Goal: Task Accomplishment & Management: Complete application form

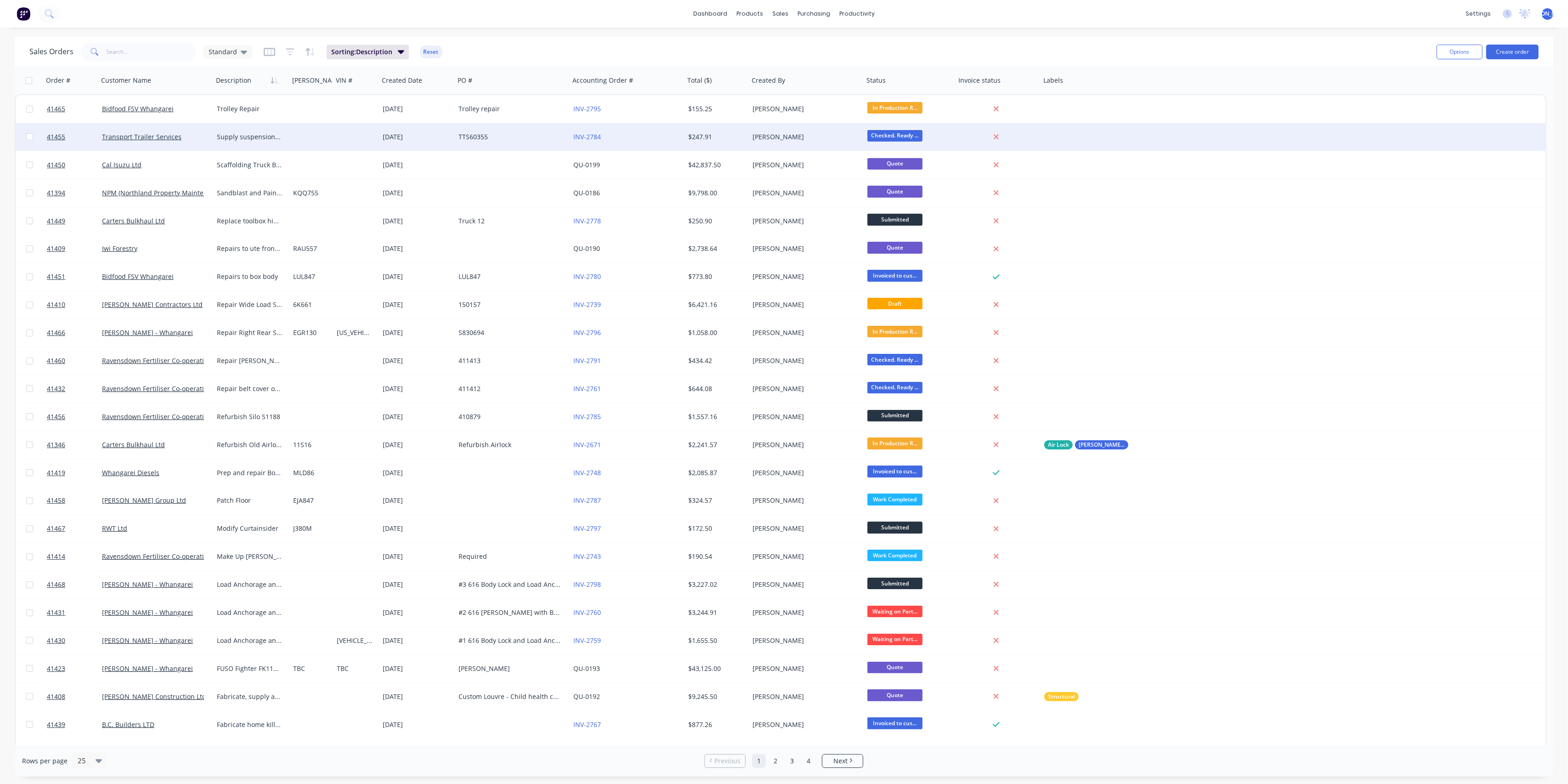
click at [147, 130] on div "Transport Trailer Services" at bounding box center [156, 136] width 115 height 27
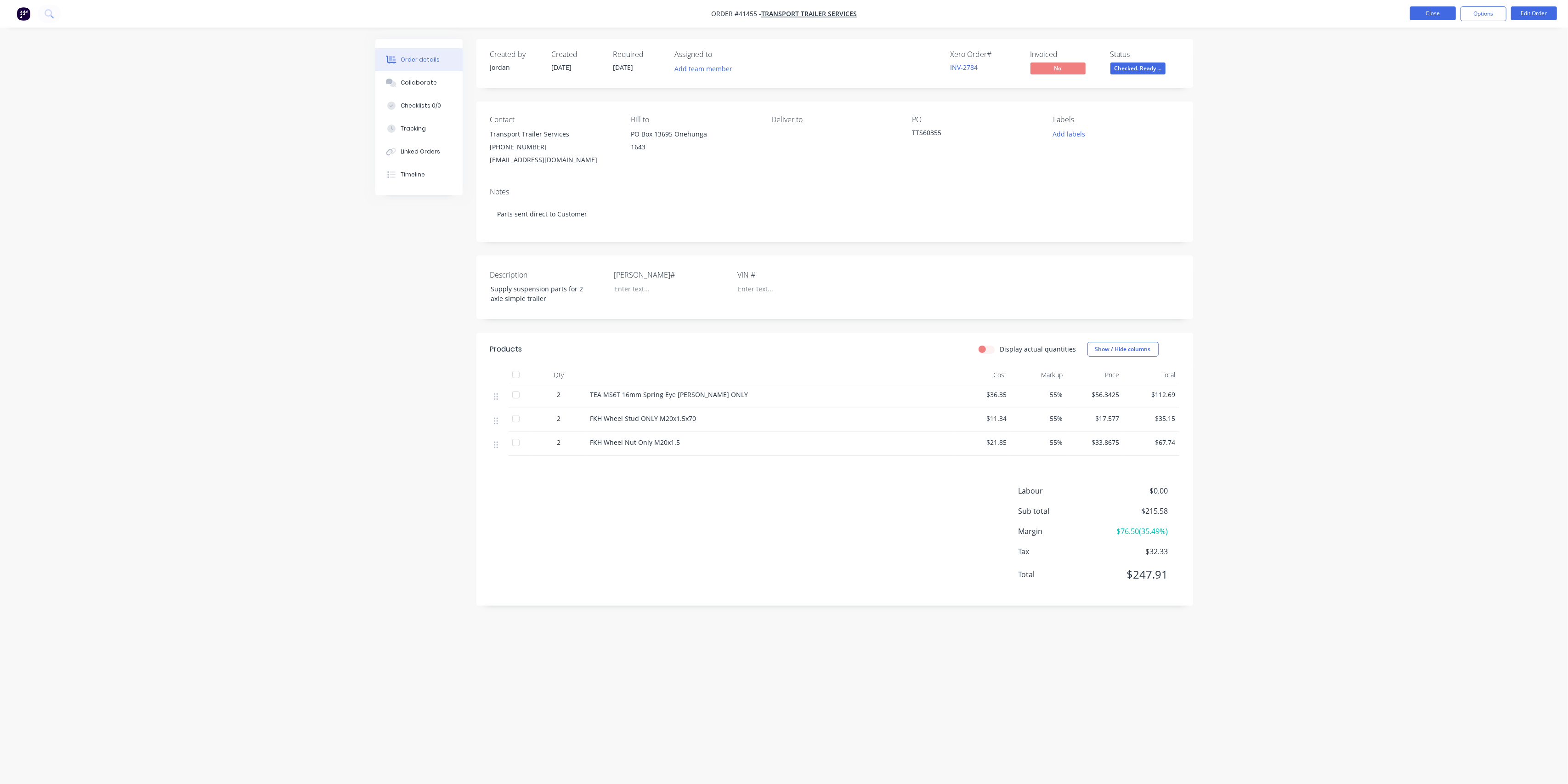
click at [1410, 12] on button "Close" at bounding box center [1432, 13] width 46 height 14
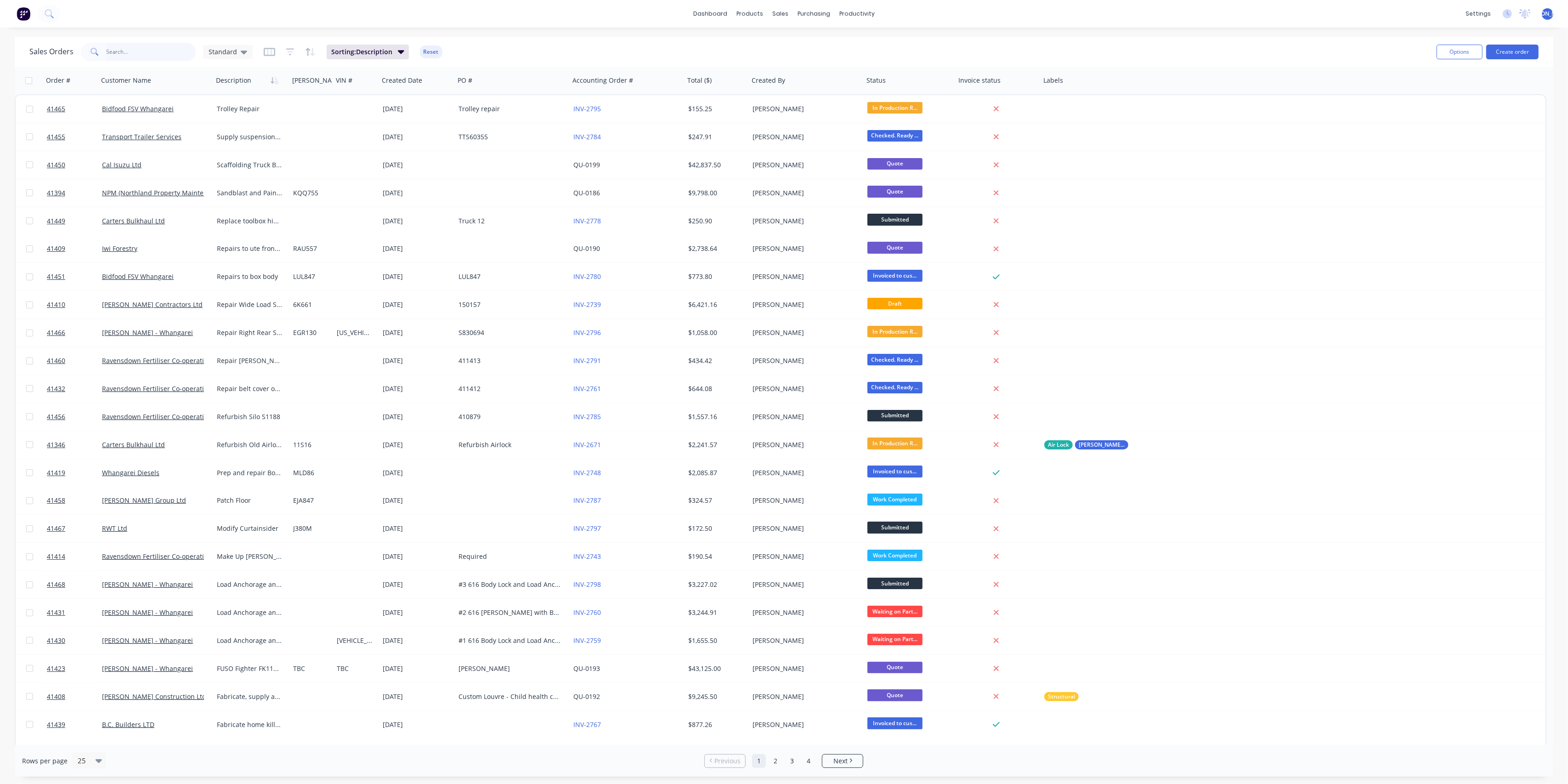
click at [125, 52] on input "text" at bounding box center [151, 52] width 89 height 18
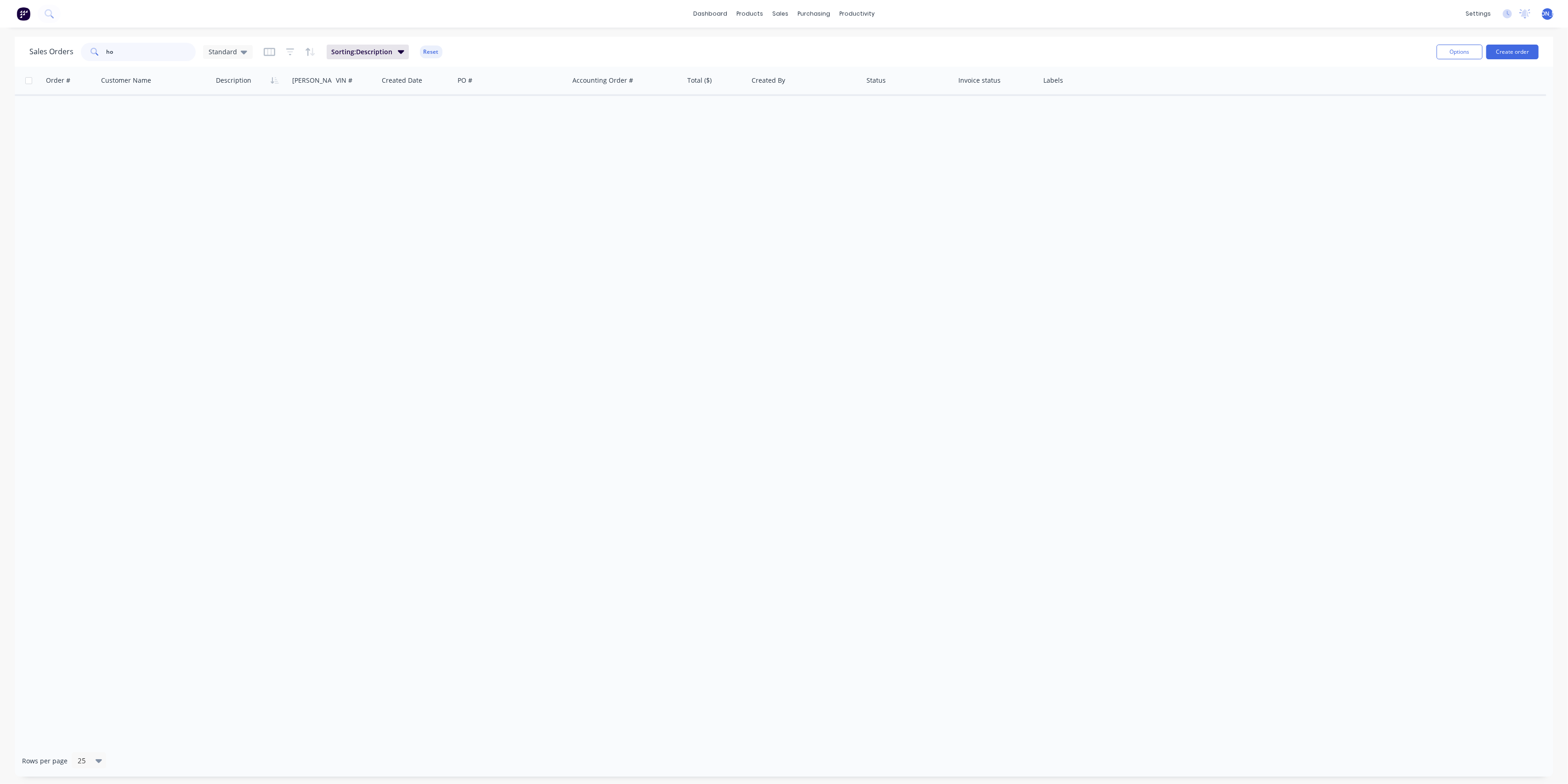
type input "h"
type input "k"
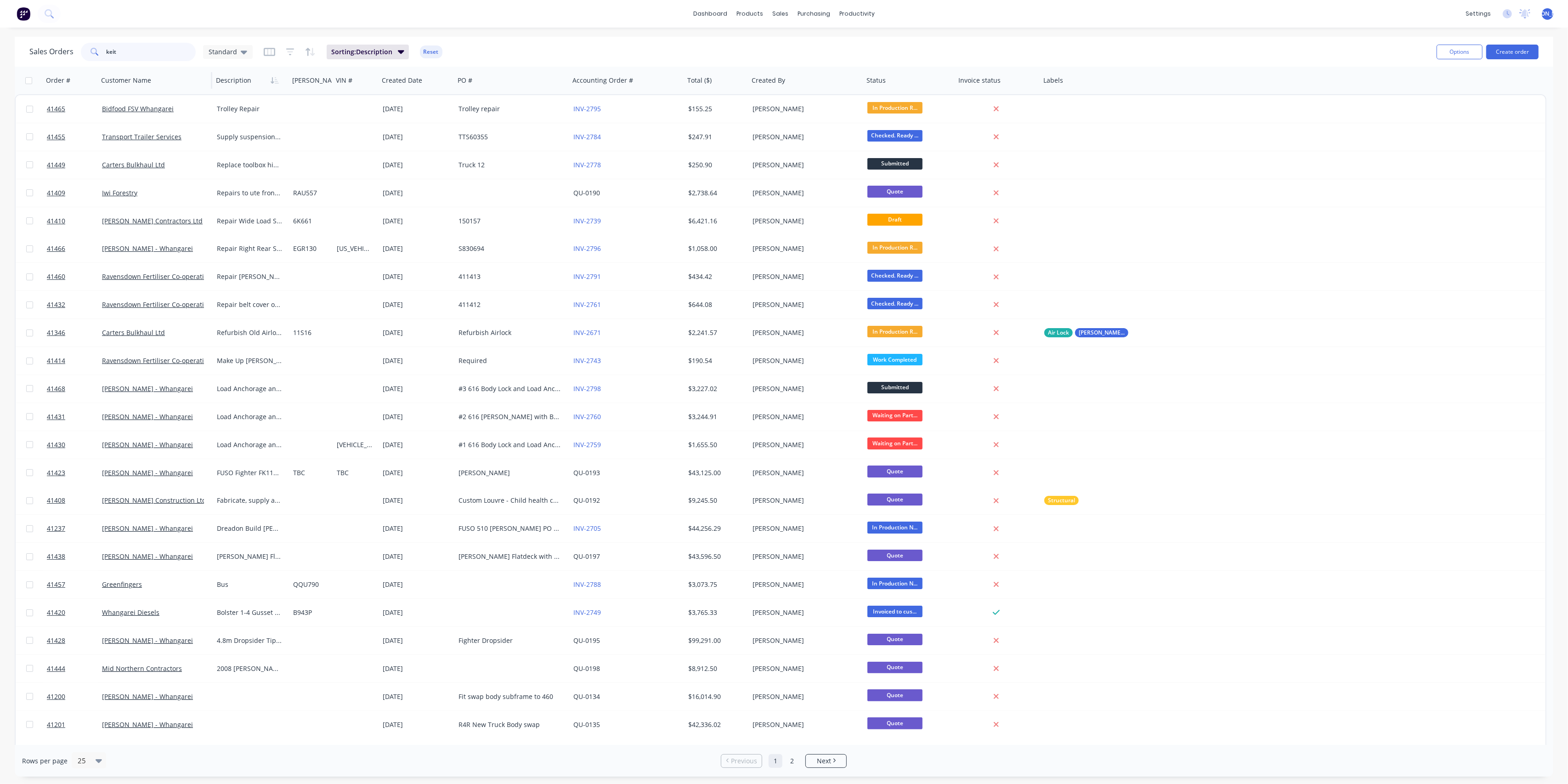
type input "[PERSON_NAME]"
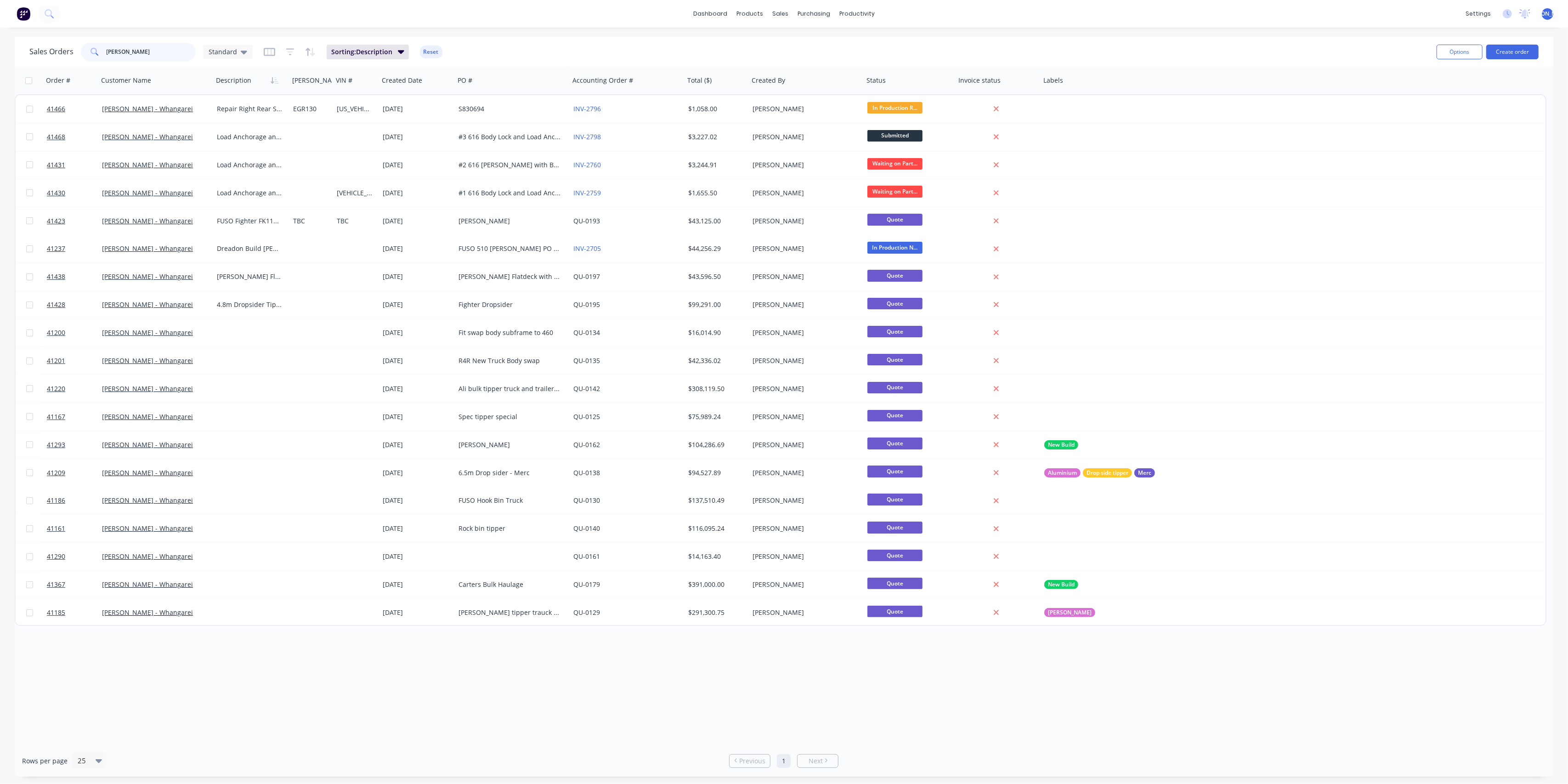
drag, startPoint x: 136, startPoint y: 50, endPoint x: 89, endPoint y: 50, distance: 47.0
click at [90, 50] on div "[PERSON_NAME]" at bounding box center [138, 52] width 115 height 18
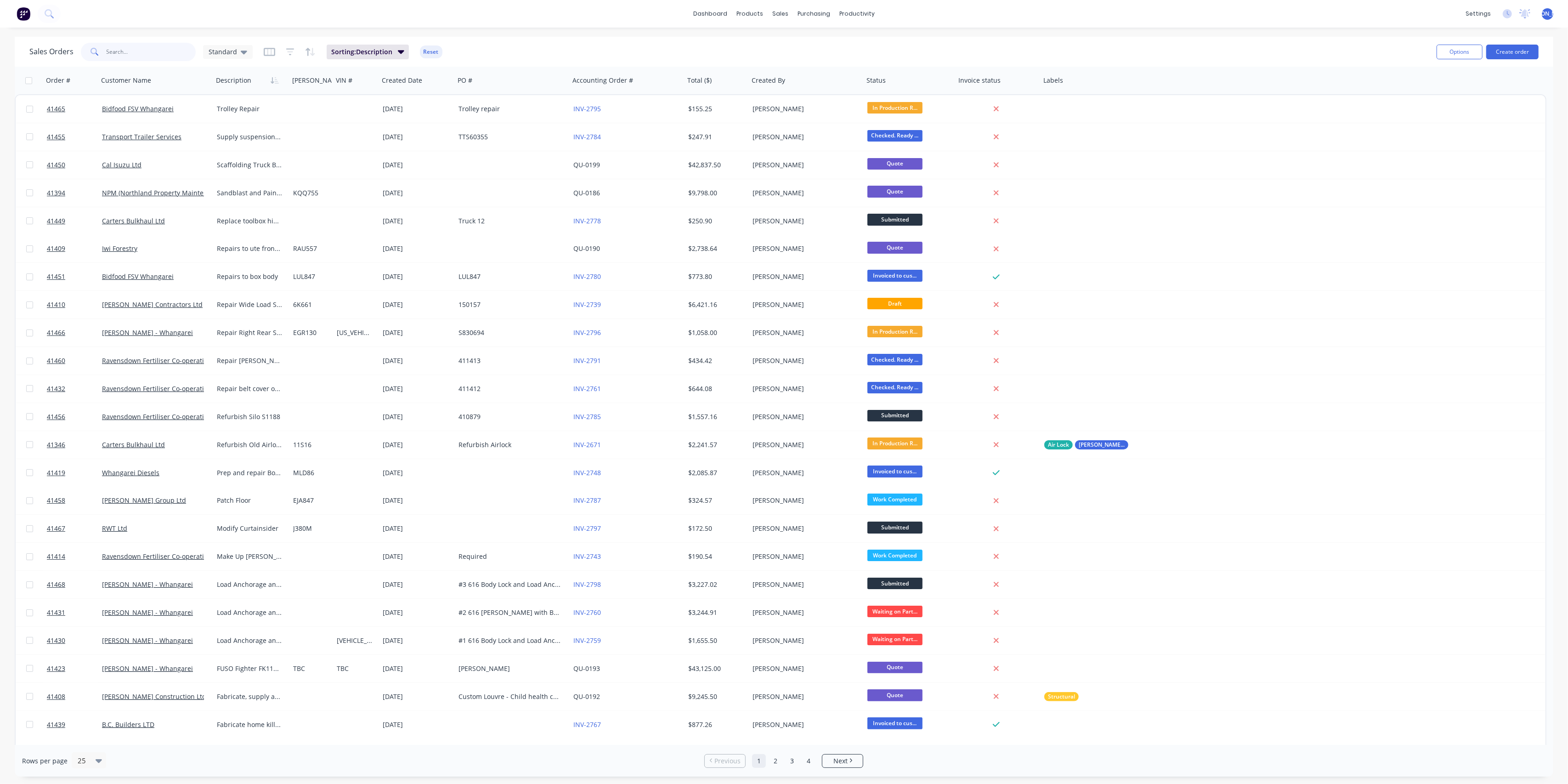
click at [147, 52] on input "text" at bounding box center [151, 52] width 89 height 18
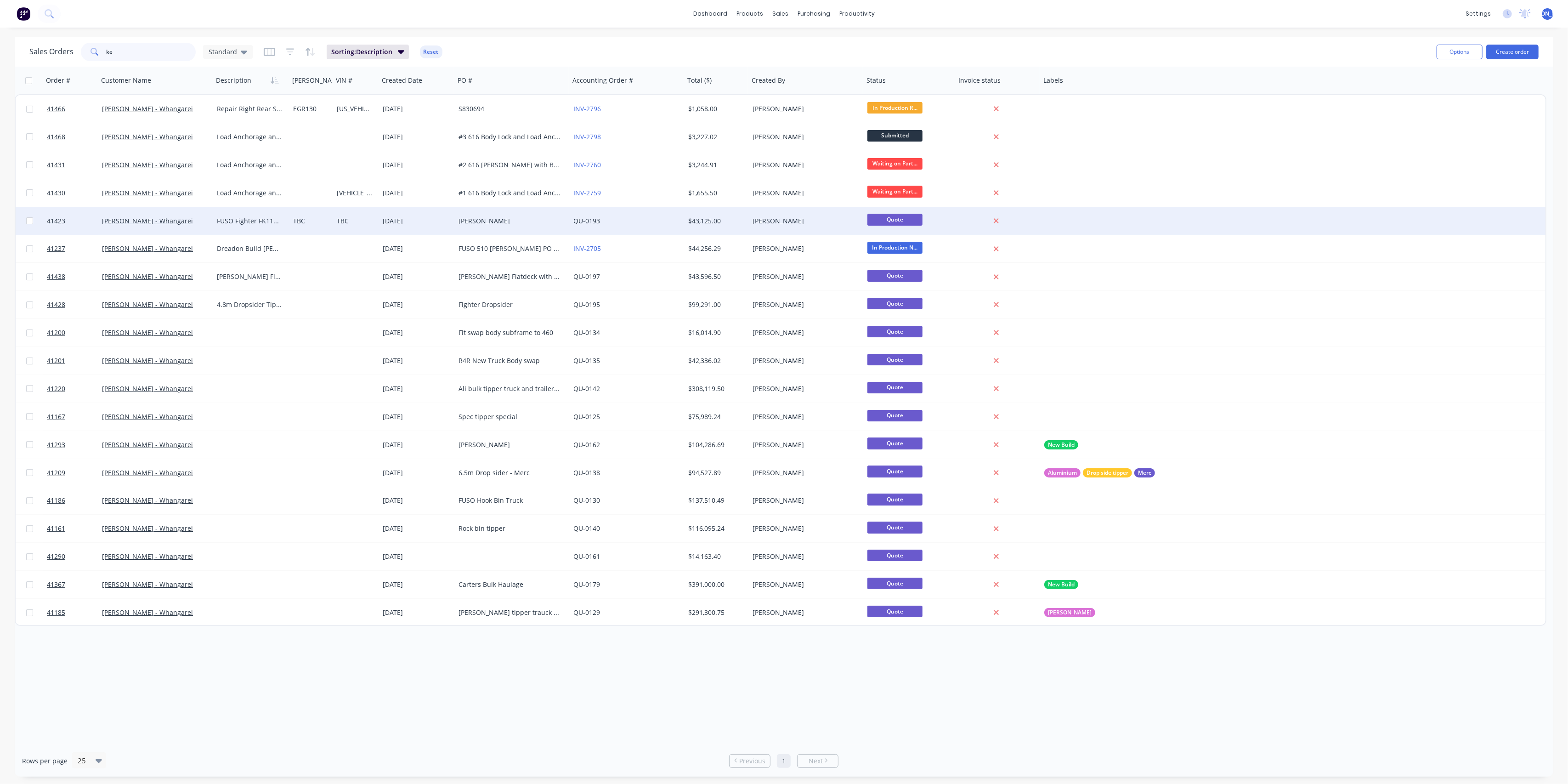
type input "k"
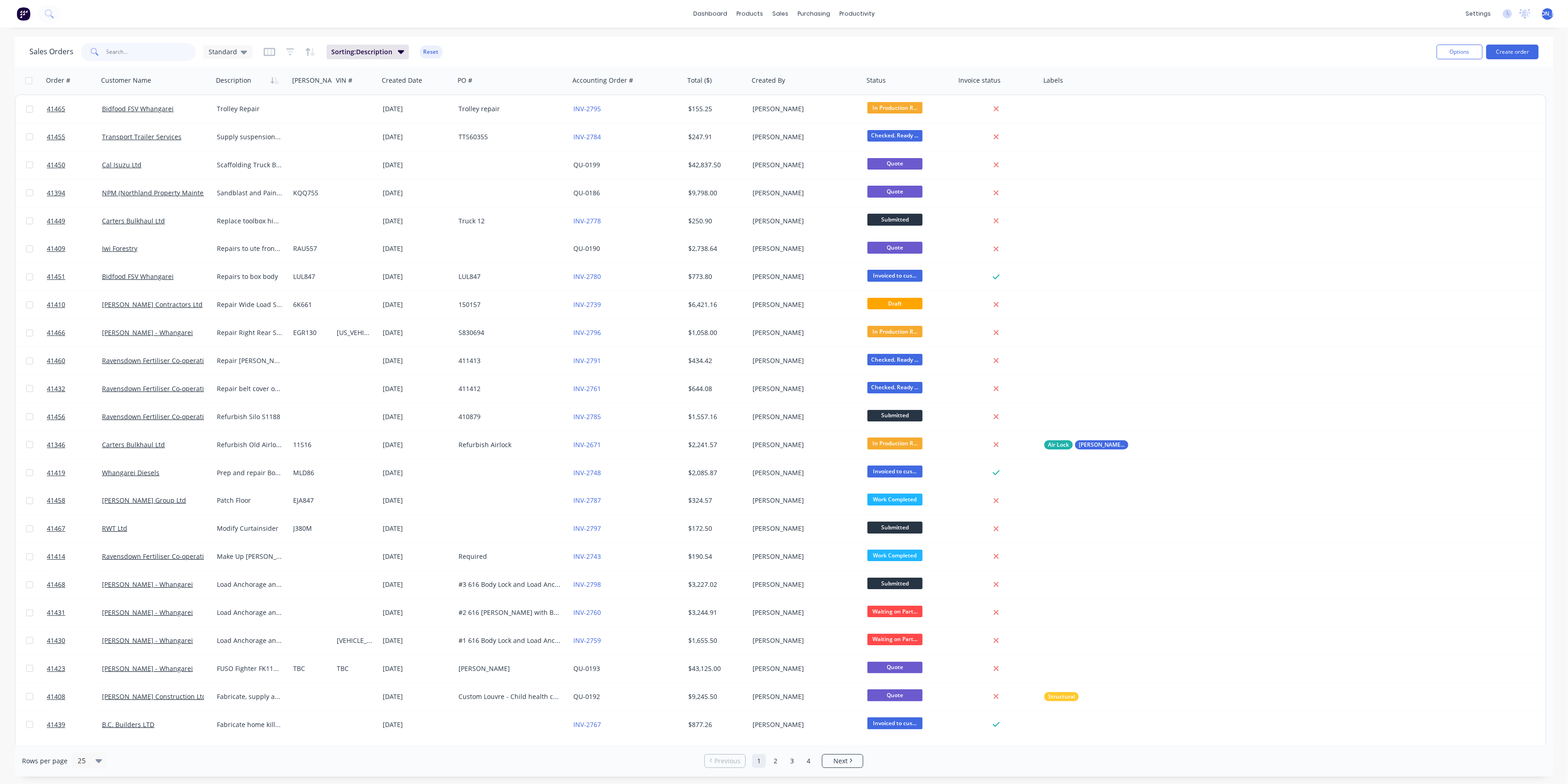
click at [142, 50] on input "text" at bounding box center [151, 52] width 89 height 18
type input "K"
click at [1518, 49] on button "Create order" at bounding box center [1513, 52] width 52 height 15
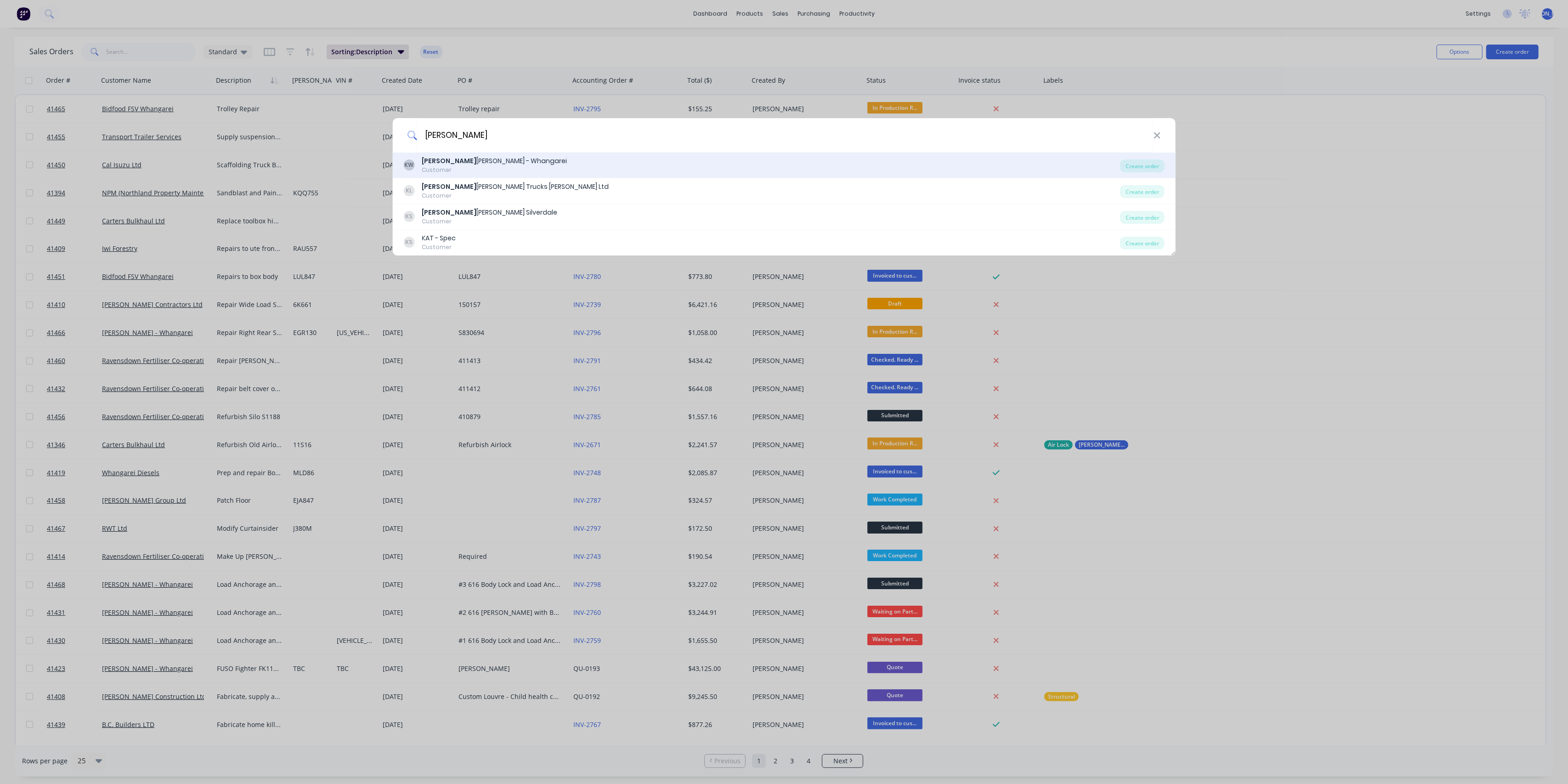
type input "[PERSON_NAME]"
click at [528, 161] on div "KW [PERSON_NAME] - Whangarei Customer" at bounding box center [761, 165] width 716 height 18
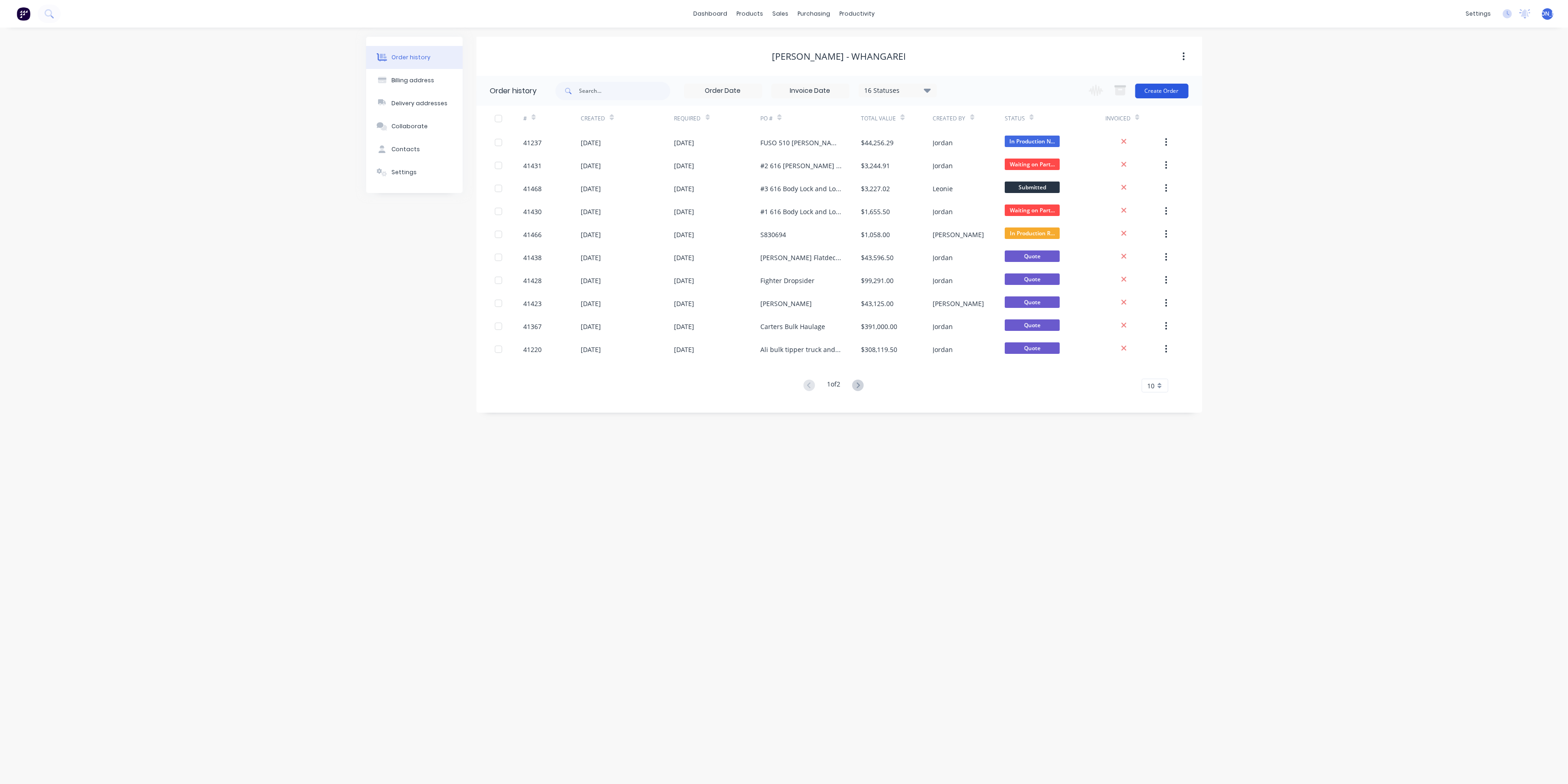
click at [1162, 88] on button "Create Order" at bounding box center [1162, 91] width 54 height 15
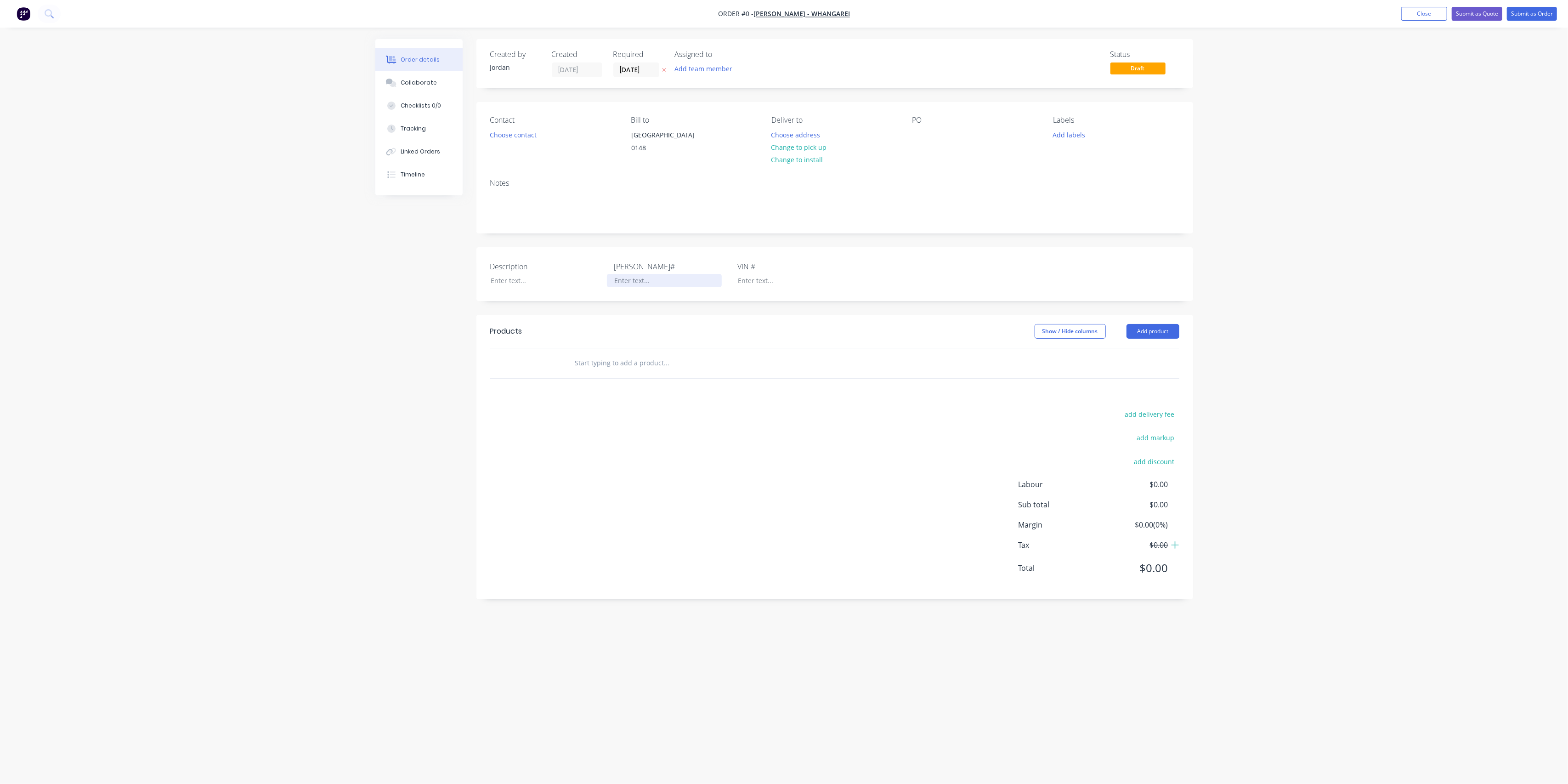
click at [646, 287] on div at bounding box center [664, 281] width 115 height 13
click at [525, 292] on div "Order details Collaborate Checklists 0/0 Tracking Linked Orders Timeline Order …" at bounding box center [785, 374] width 836 height 671
click at [1138, 336] on button "Add product" at bounding box center [1153, 331] width 53 height 15
click at [941, 363] on div at bounding box center [835, 363] width 689 height 30
click at [626, 372] on input "text" at bounding box center [667, 363] width 184 height 18
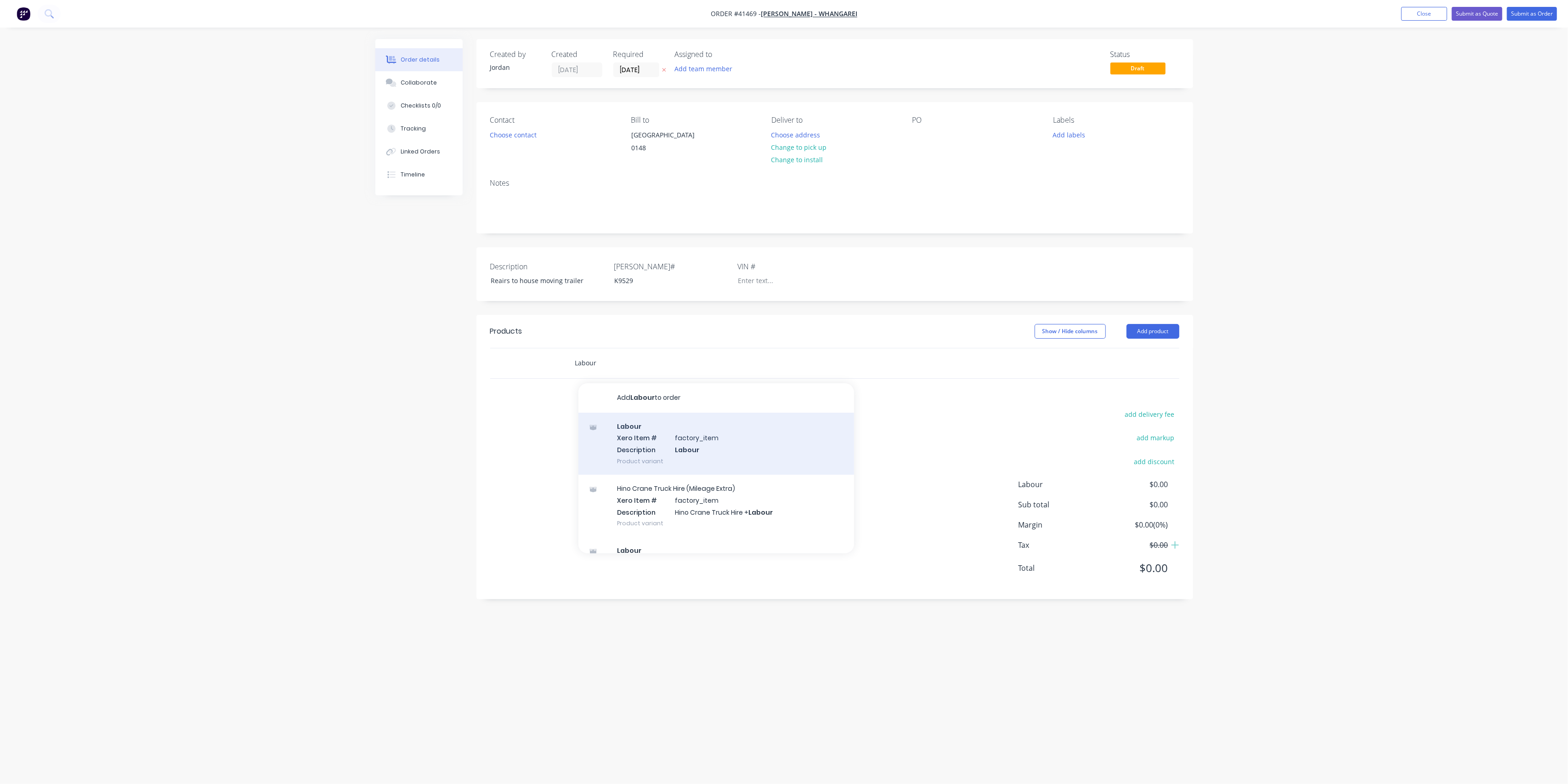
type input "Labour"
click at [705, 460] on div "Labour Xero Item # factory_item Description Labour Product variant" at bounding box center [716, 444] width 276 height 62
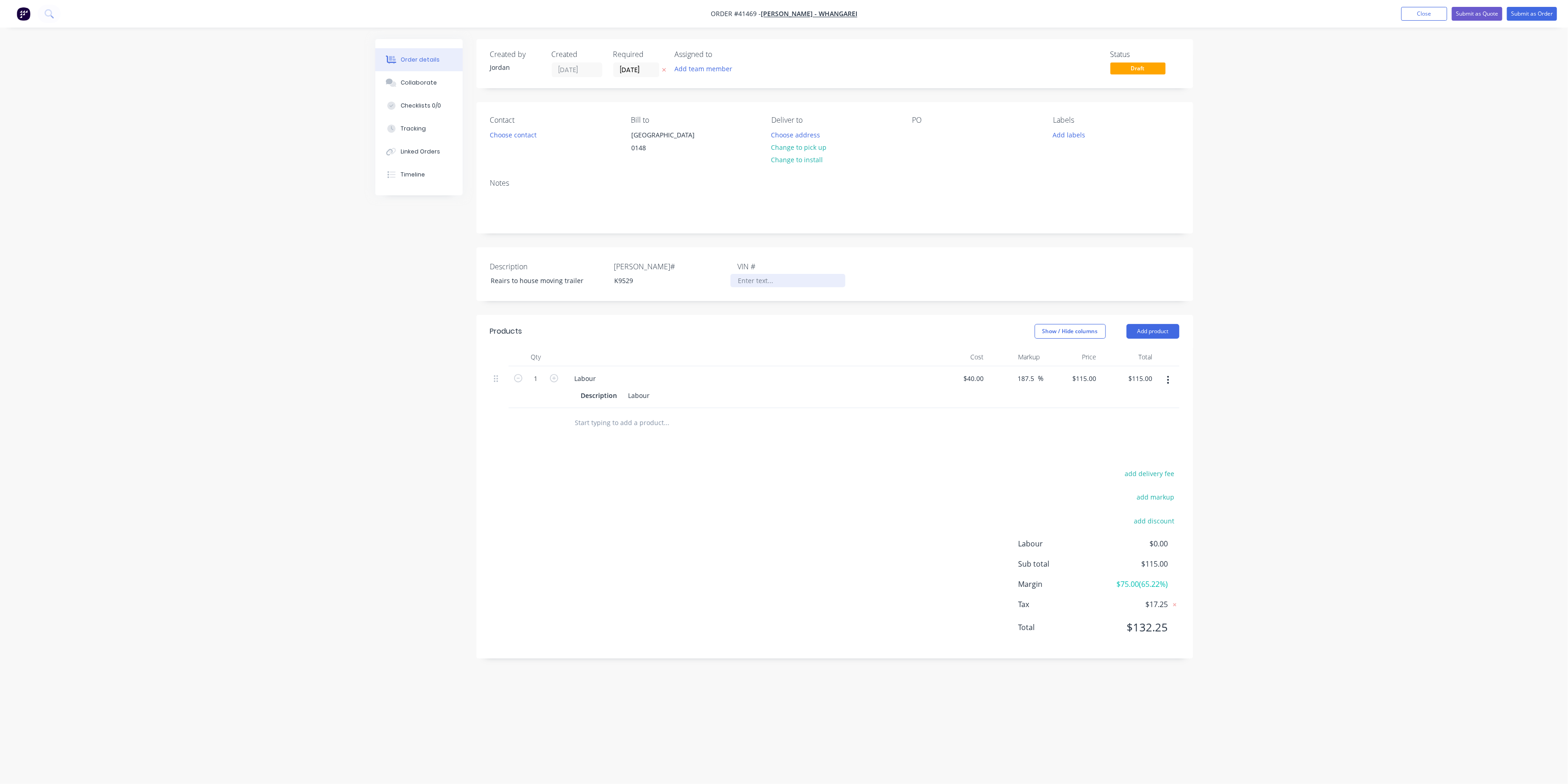
click at [758, 287] on div at bounding box center [788, 281] width 115 height 13
click at [518, 136] on button "Choose contact" at bounding box center [513, 135] width 57 height 12
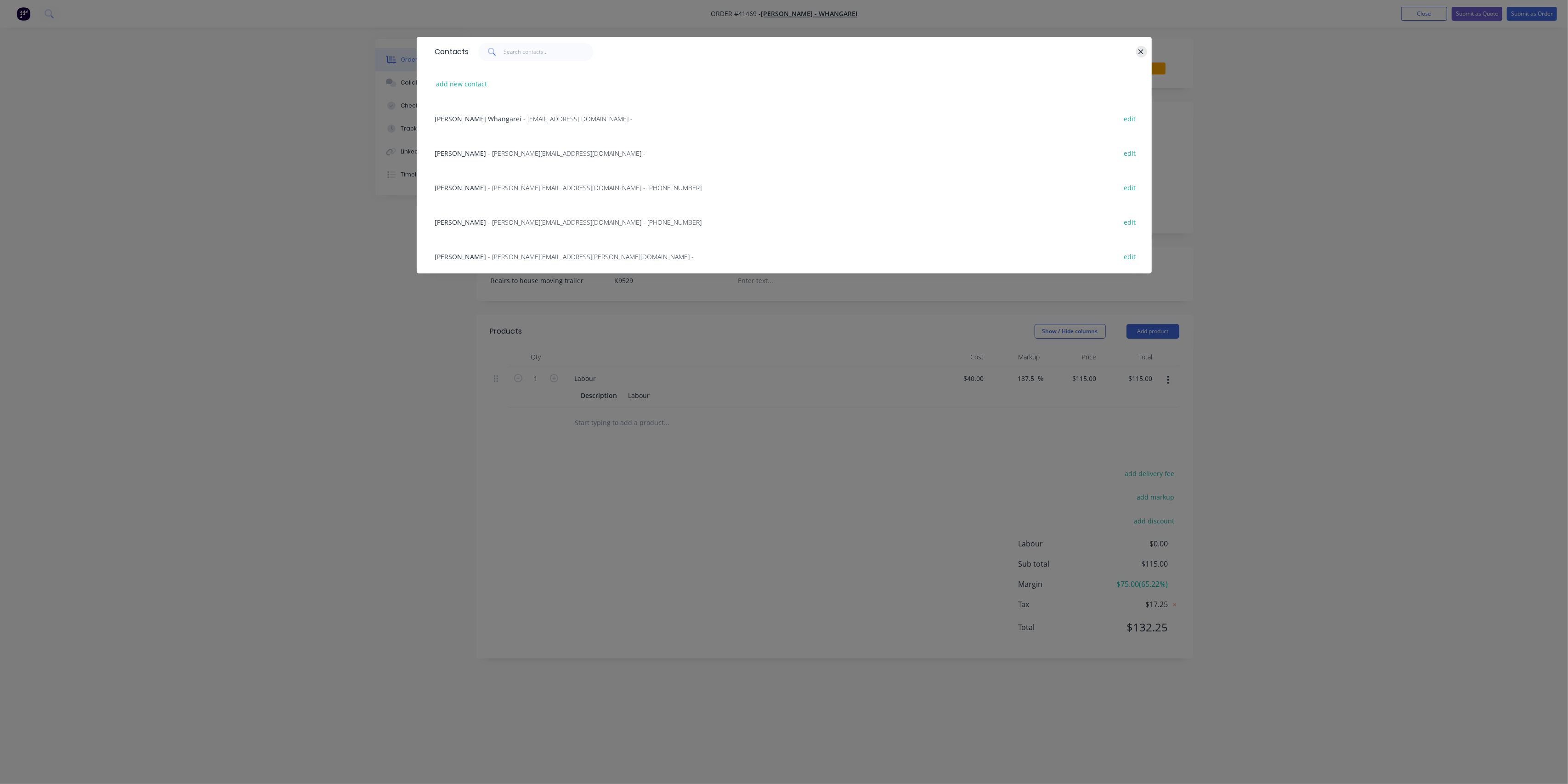
click at [1138, 51] on icon "button" at bounding box center [1141, 52] width 6 height 9
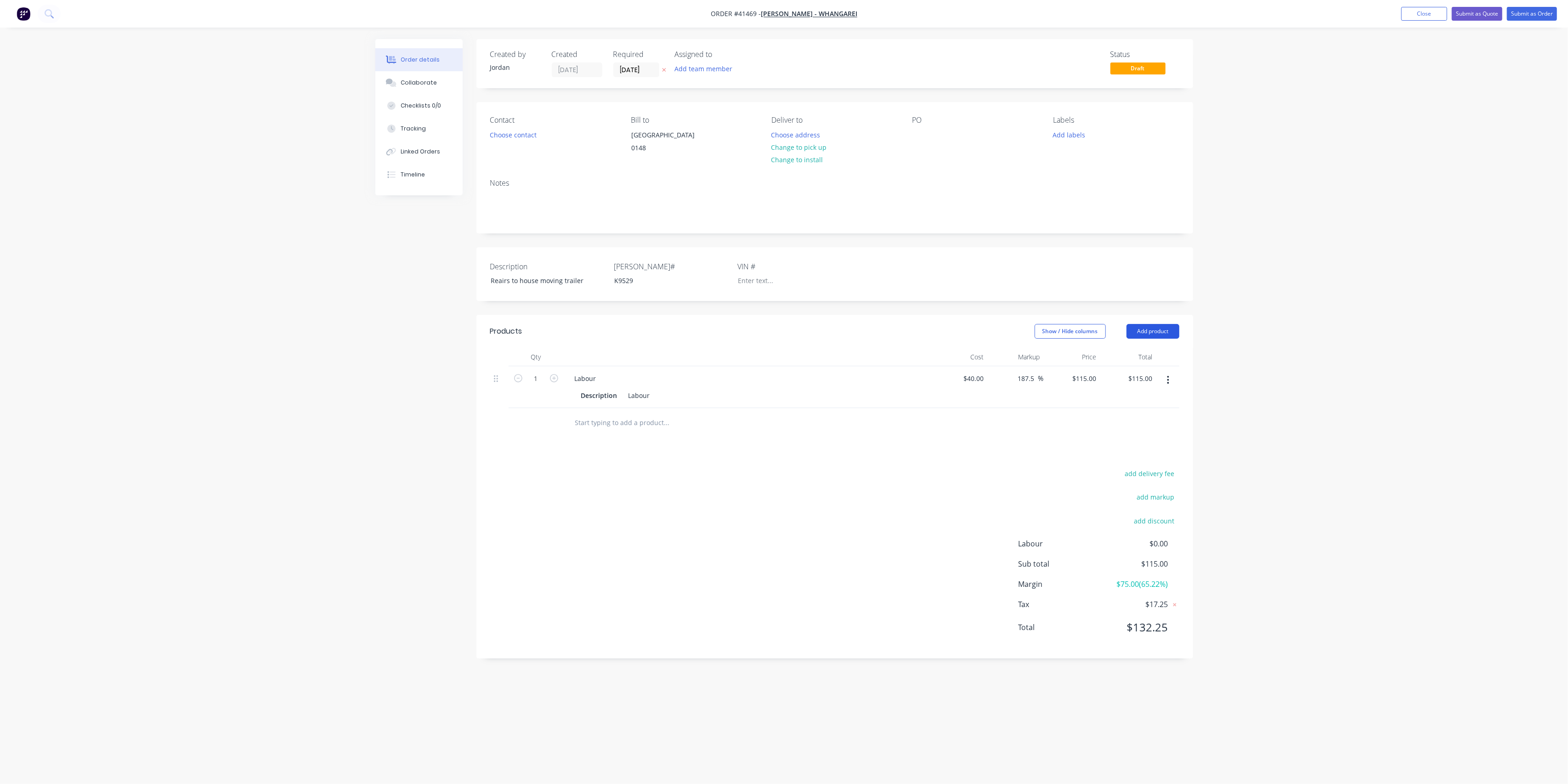
click at [1150, 336] on button "Add product" at bounding box center [1153, 331] width 53 height 15
click at [1141, 361] on div "Product catalogue" at bounding box center [1136, 354] width 71 height 13
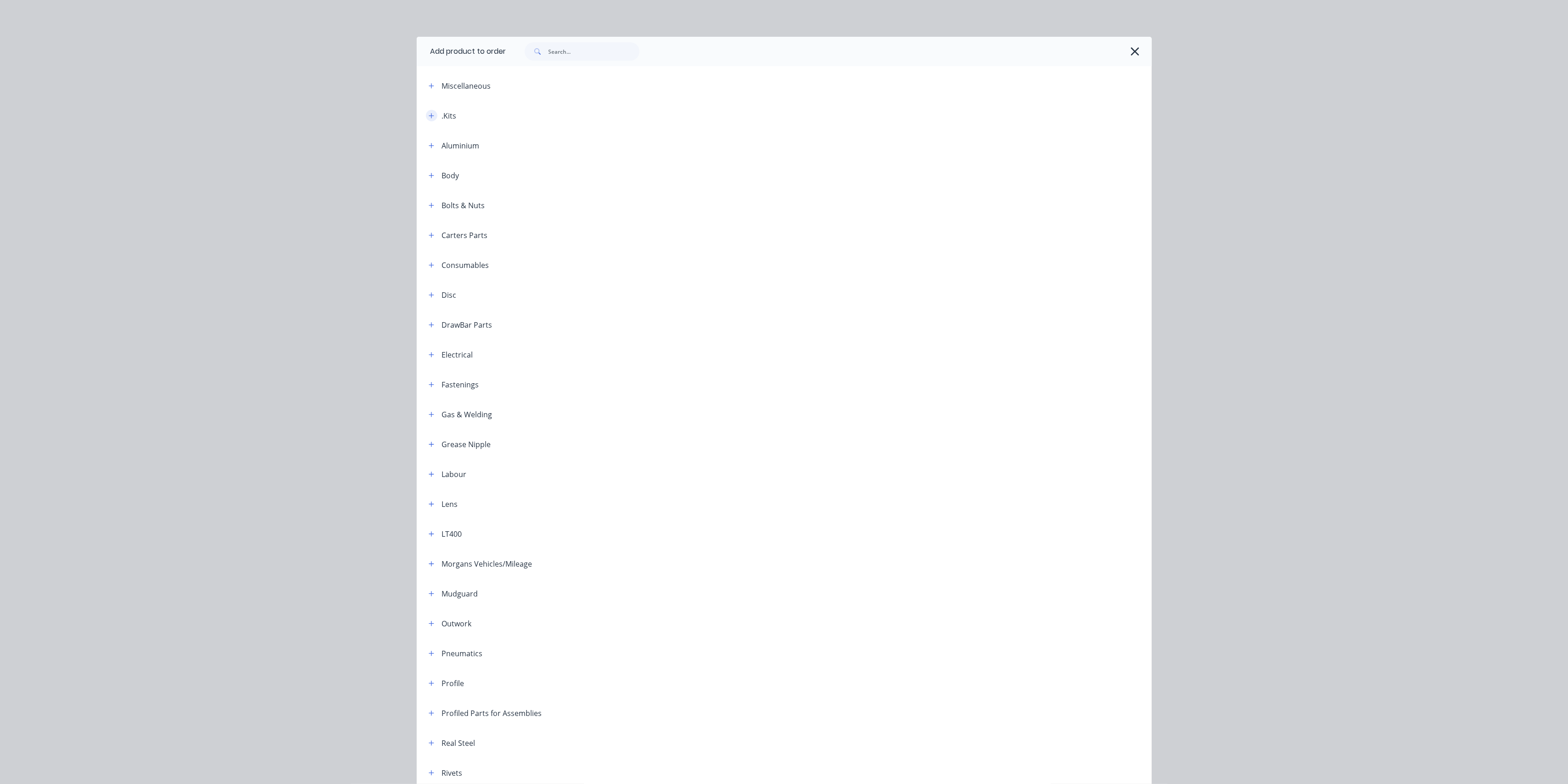
click at [426, 113] on button "button" at bounding box center [432, 115] width 12 height 12
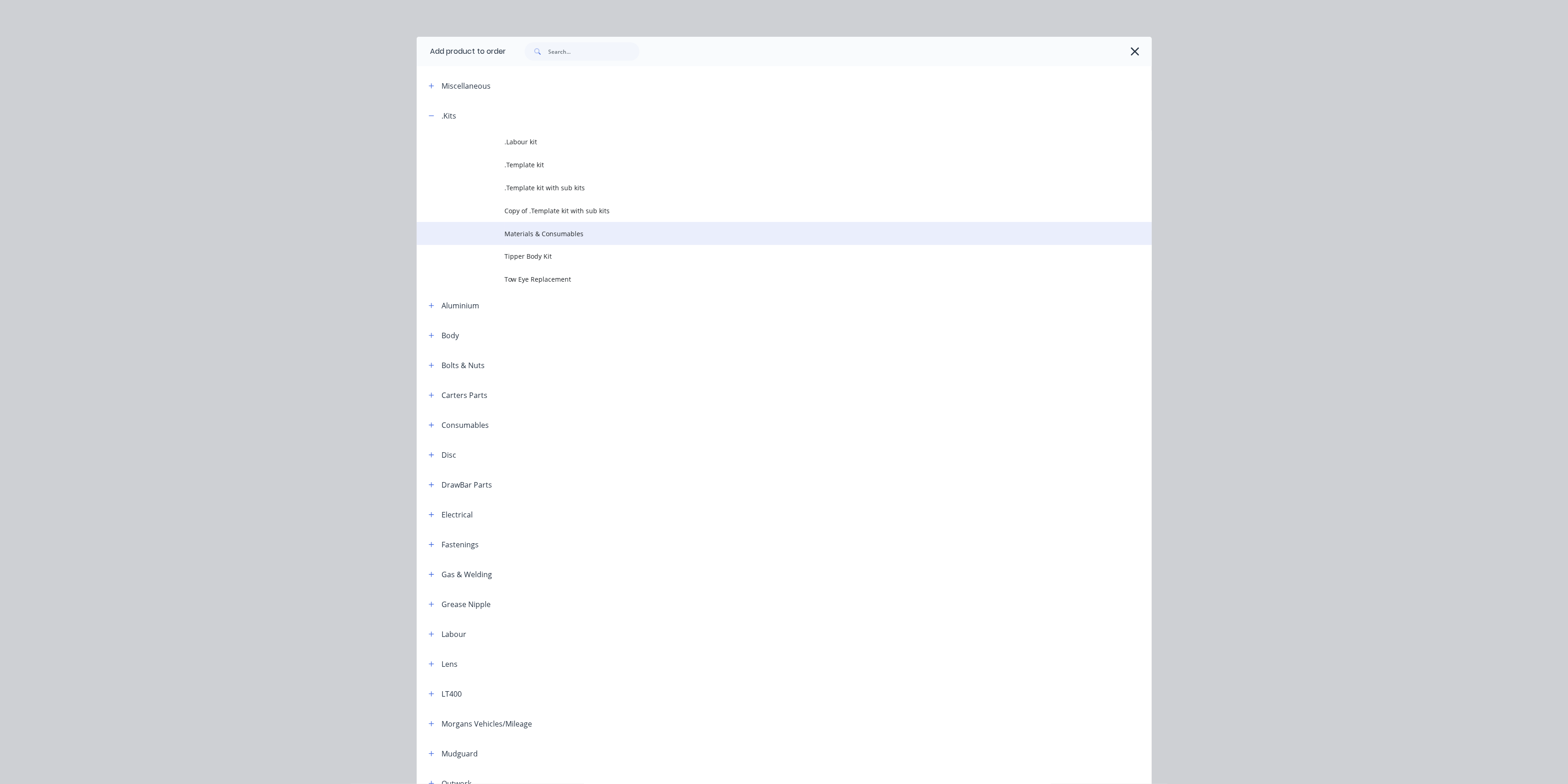
click at [542, 234] on span "Materials & Consumables" at bounding box center [763, 234] width 517 height 10
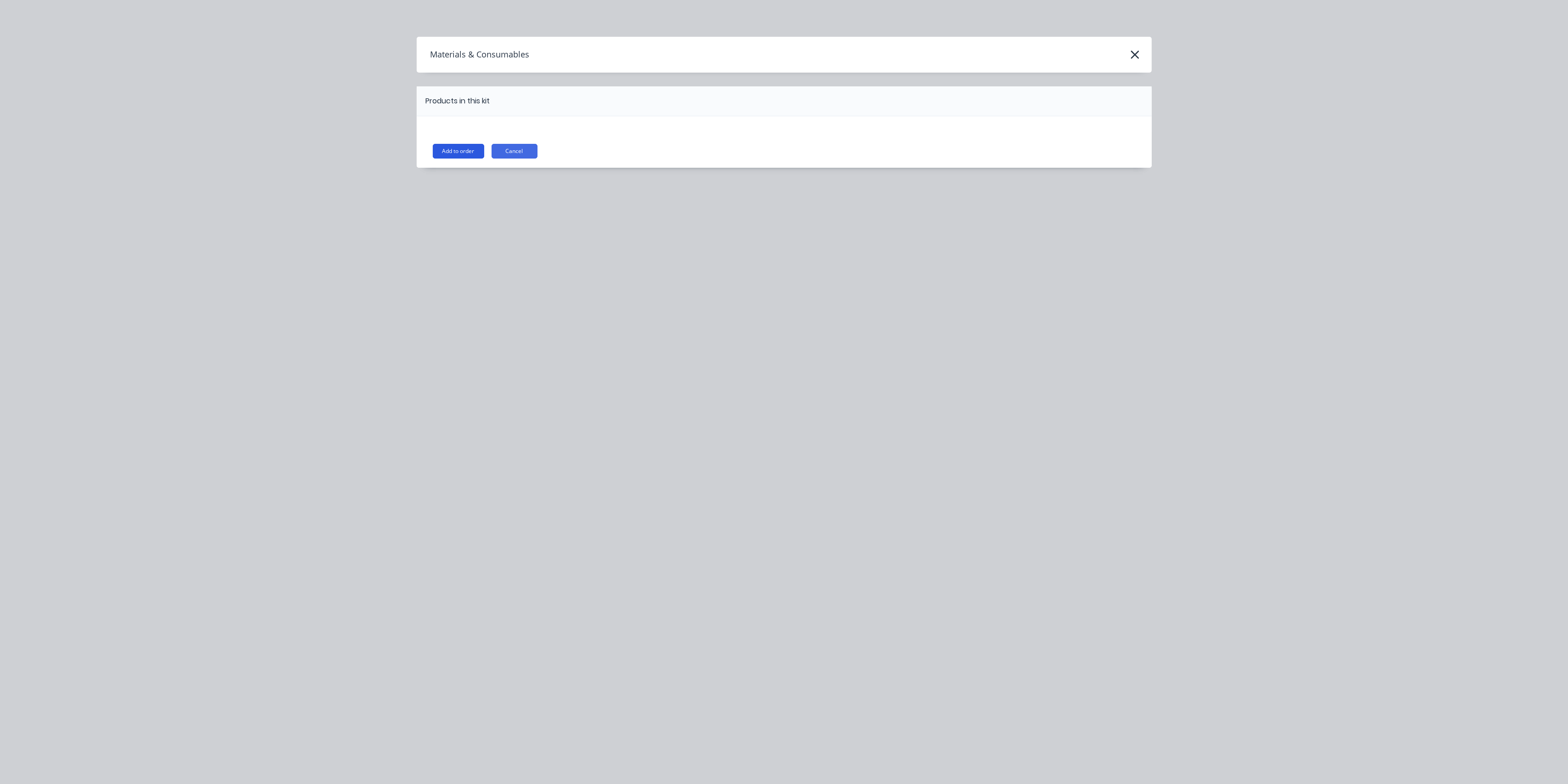
click at [465, 151] on button "Add to order" at bounding box center [458, 151] width 52 height 15
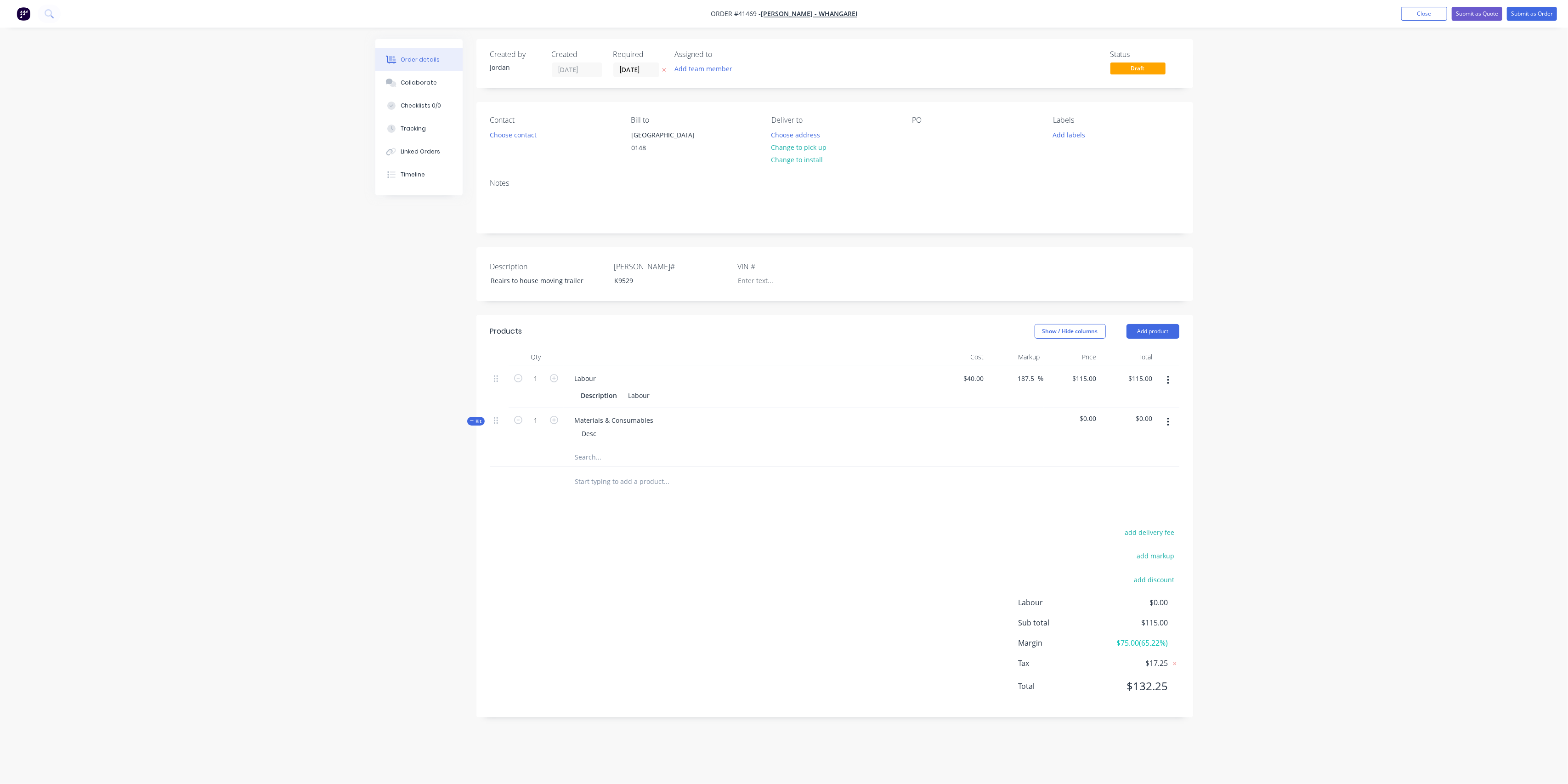
drag, startPoint x: 788, startPoint y: 574, endPoint x: 691, endPoint y: 397, distance: 201.8
click at [785, 571] on div "add delivery fee add markup add discount Labour $0.00 Sub total $115.00 Margin …" at bounding box center [835, 614] width 689 height 177
click at [410, 127] on div "Tracking" at bounding box center [413, 129] width 26 height 9
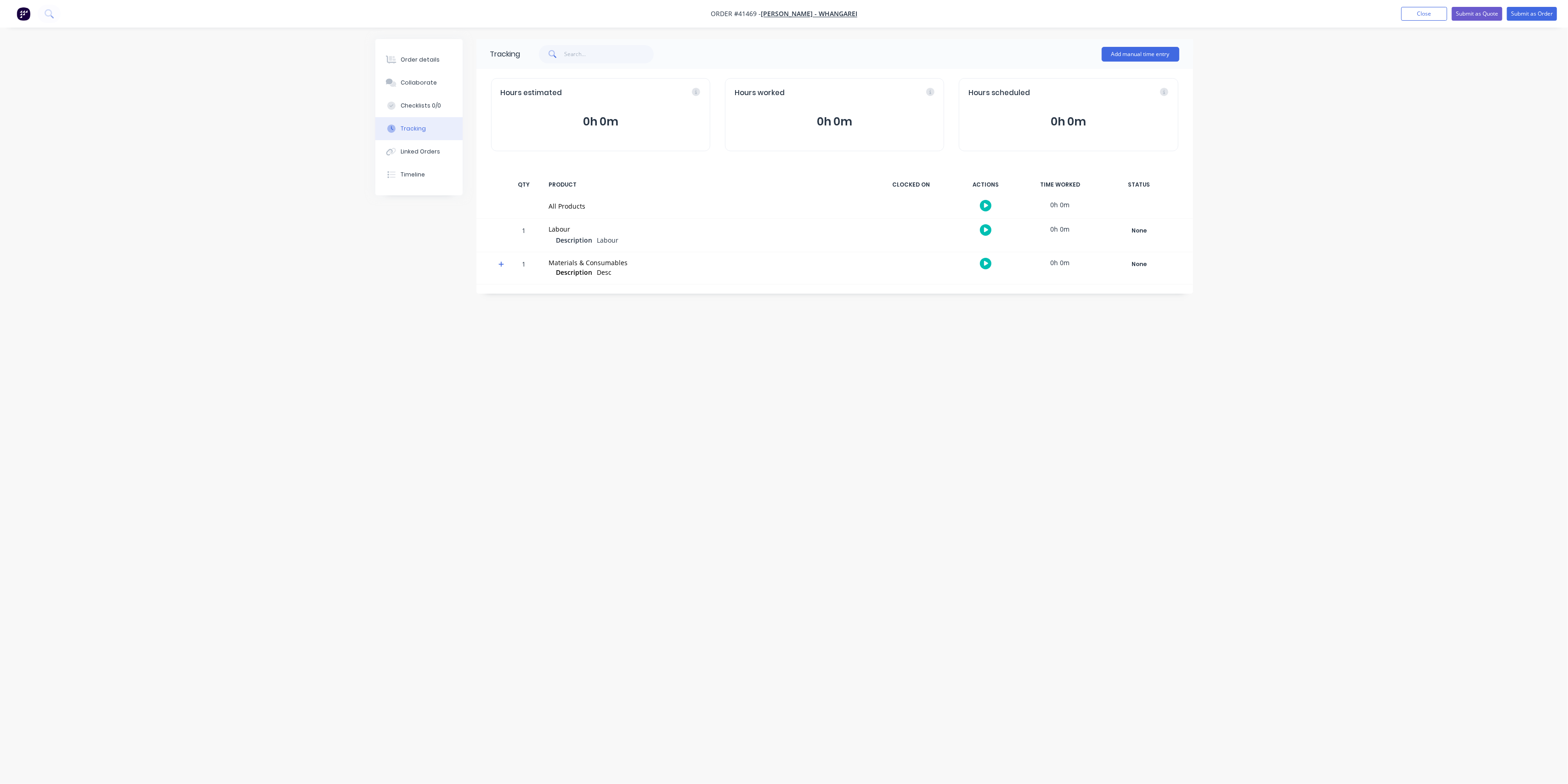
click at [981, 231] on button "button" at bounding box center [985, 229] width 12 height 12
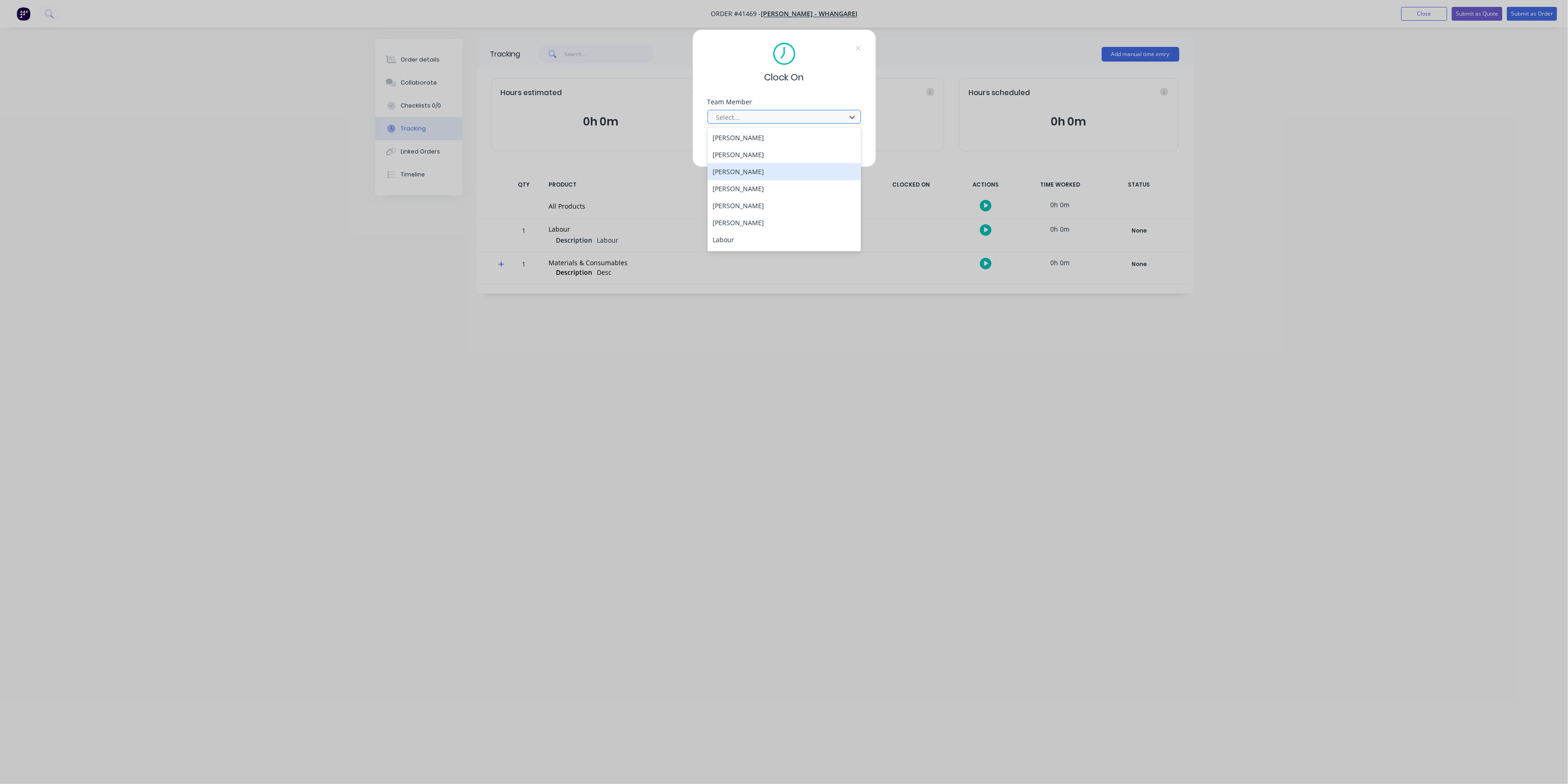
scroll to position [117, 0]
click at [755, 186] on div "[PERSON_NAME]" at bounding box center [784, 190] width 153 height 17
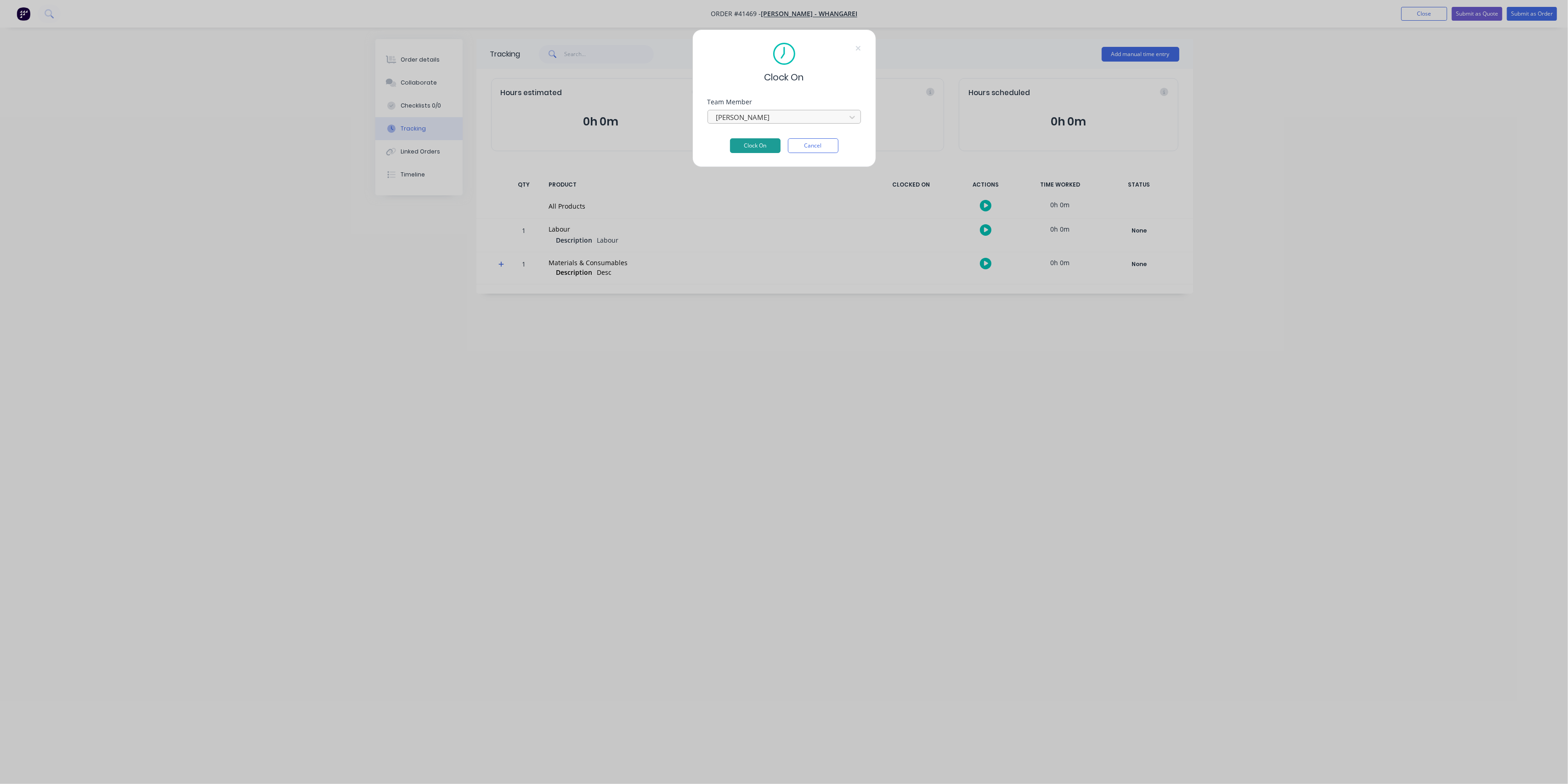
click at [763, 141] on button "Clock On" at bounding box center [755, 145] width 51 height 15
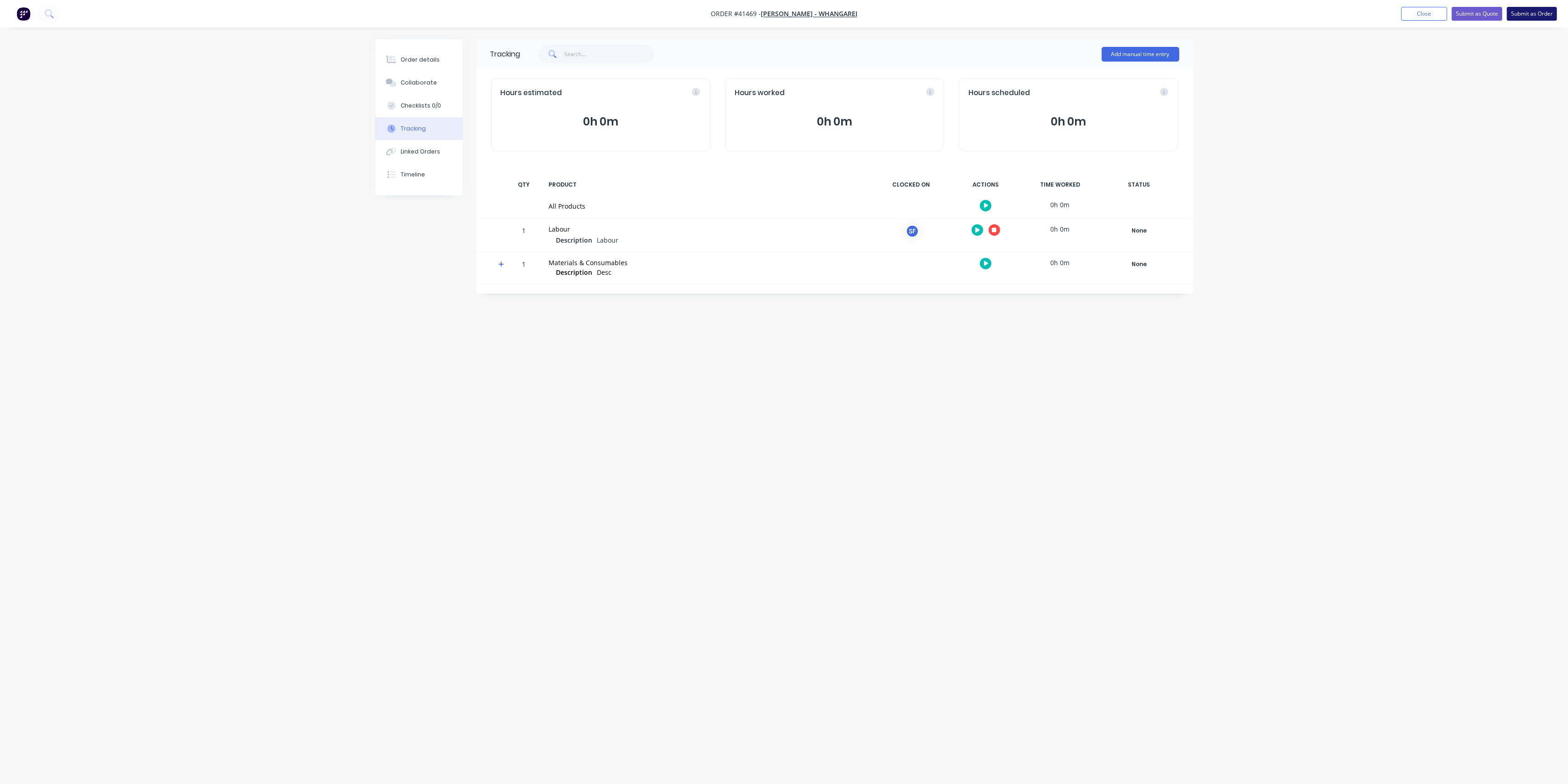
click at [1522, 13] on button "Submit as Order" at bounding box center [1532, 13] width 50 height 14
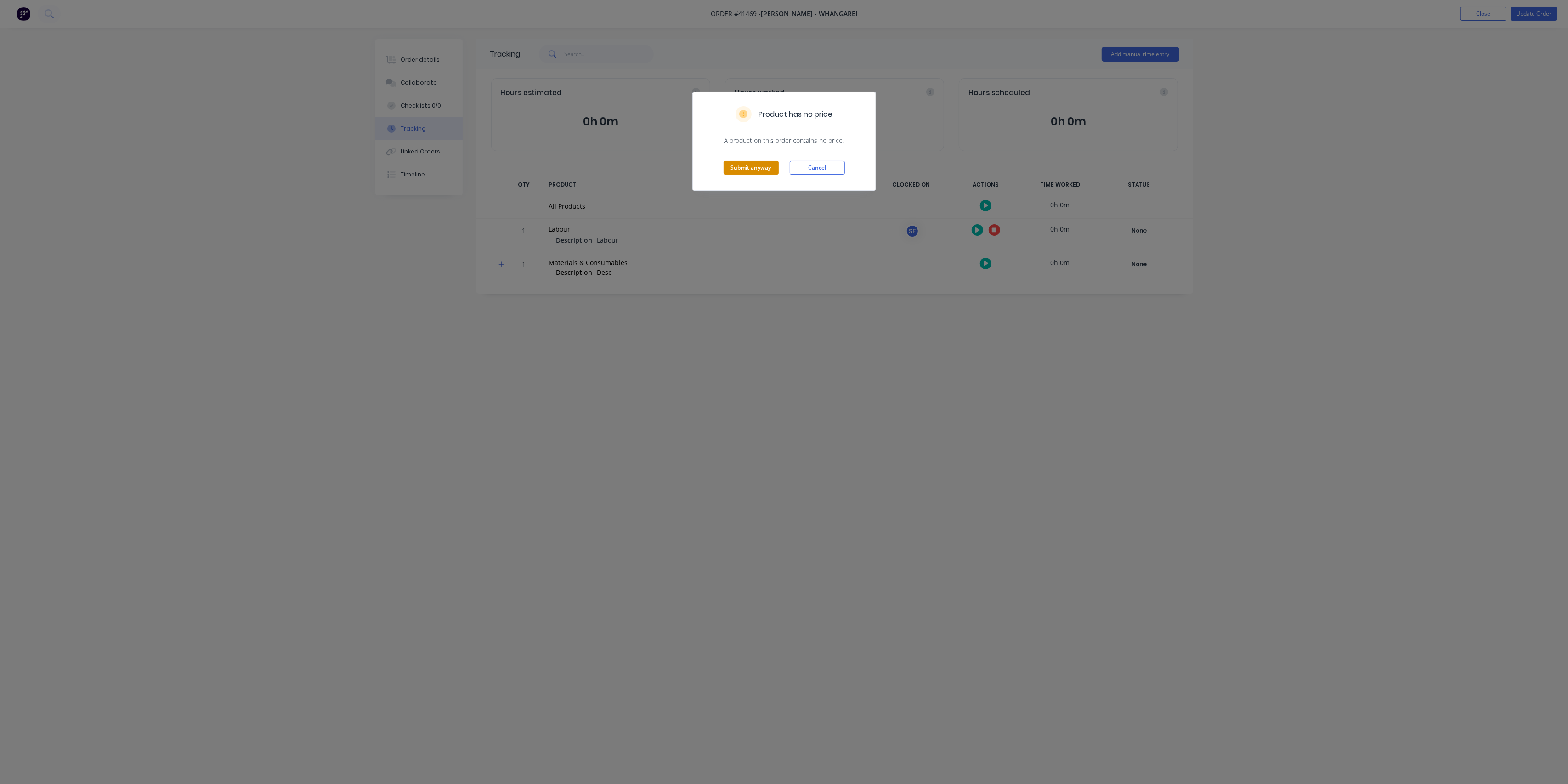
click at [767, 170] on button "Submit anyway" at bounding box center [751, 167] width 55 height 14
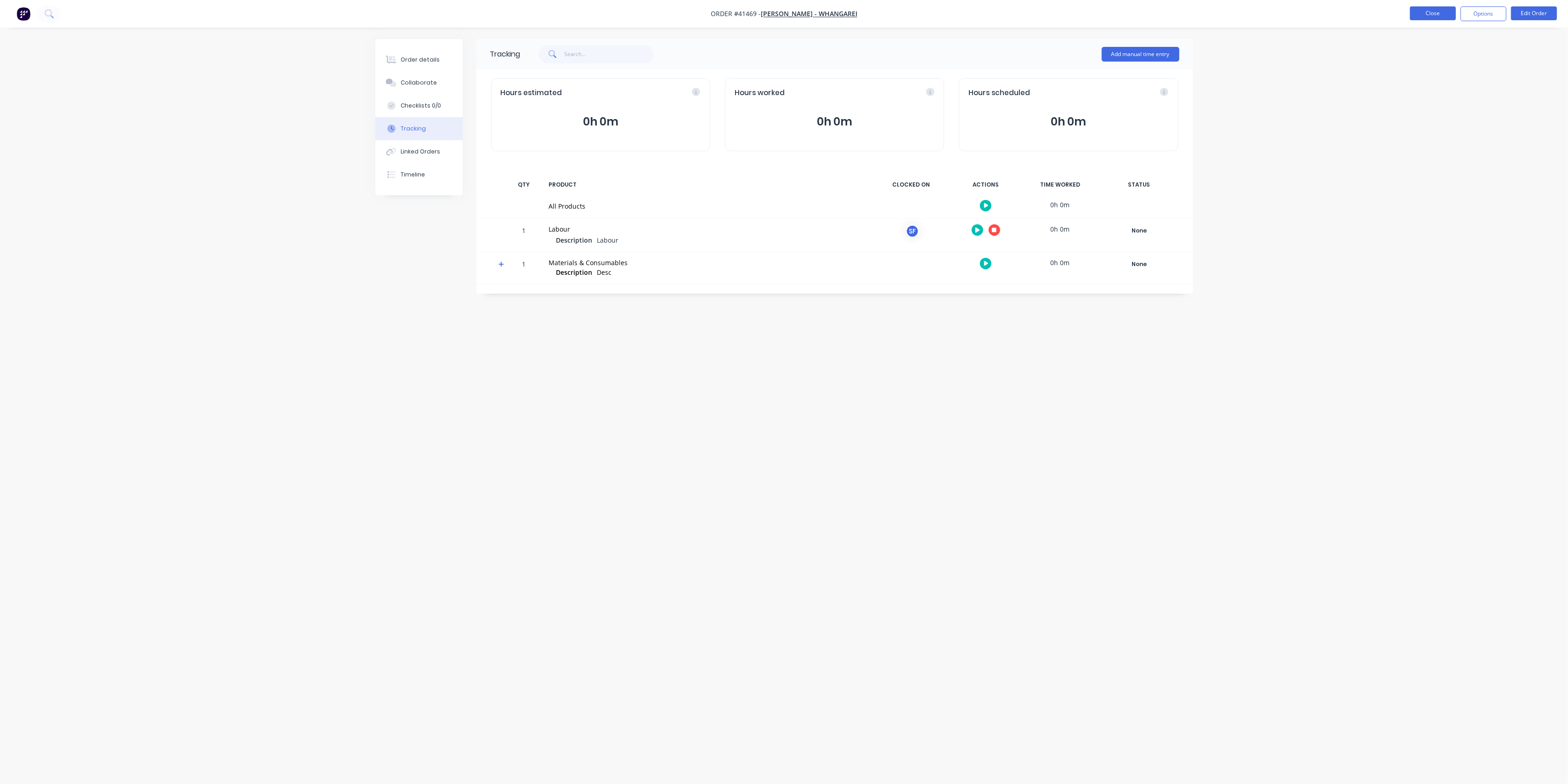
click at [1436, 9] on button "Close" at bounding box center [1432, 13] width 46 height 14
